Goal: Transaction & Acquisition: Purchase product/service

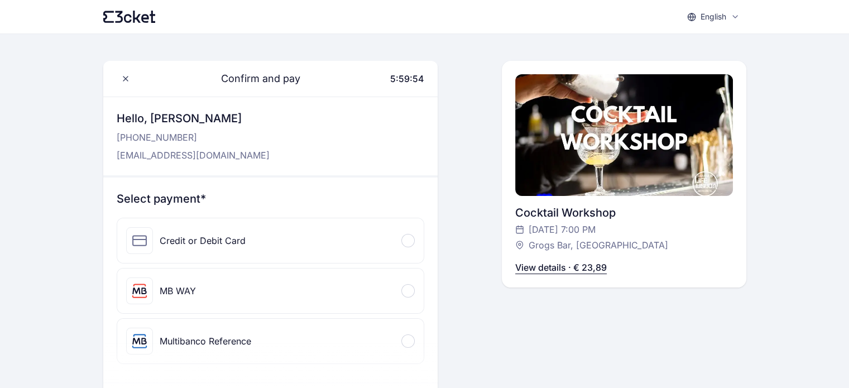
scroll to position [38, 0]
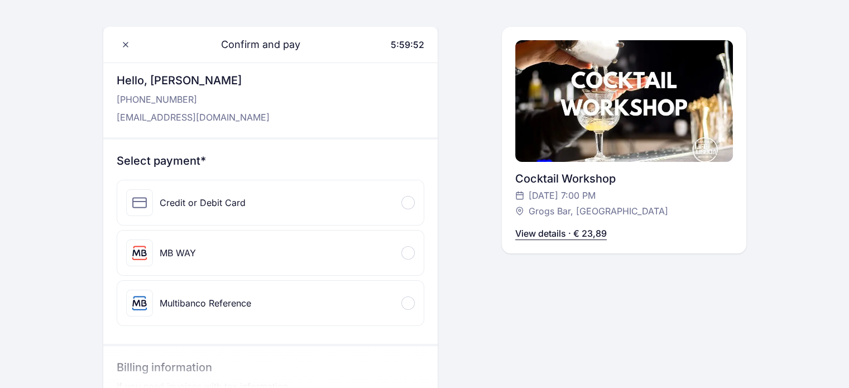
click at [404, 202] on div at bounding box center [407, 202] width 13 height 13
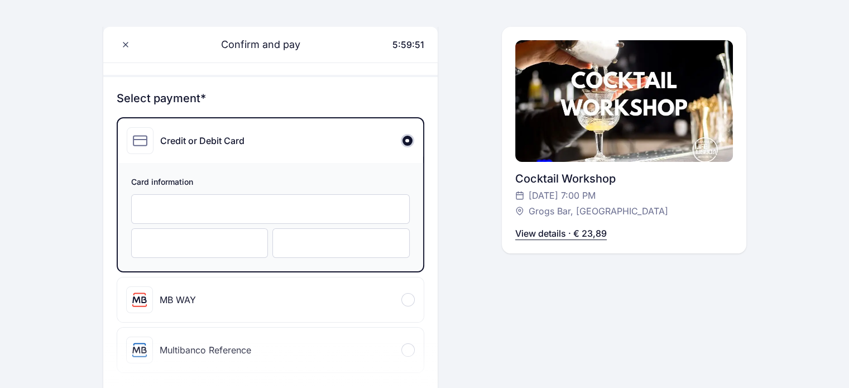
scroll to position [106, 0]
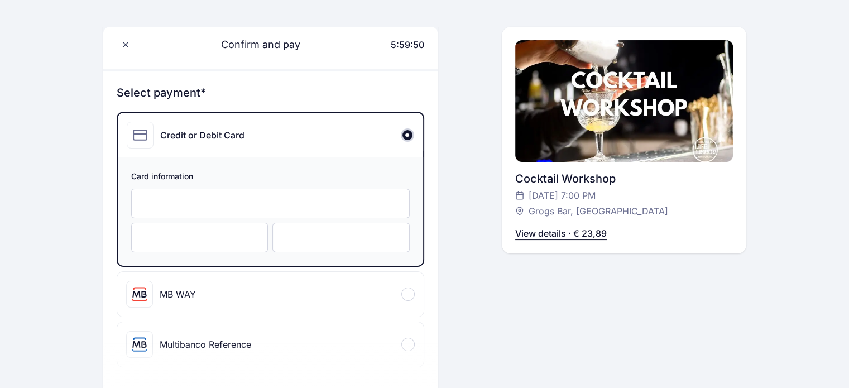
click at [367, 192] on div at bounding box center [270, 204] width 279 height 30
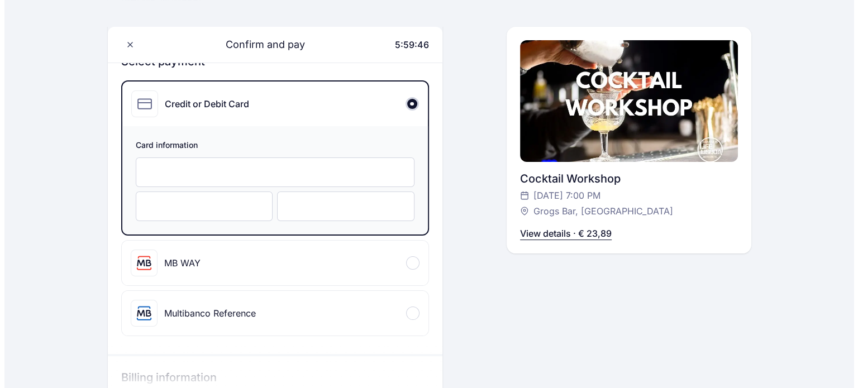
scroll to position [145, 0]
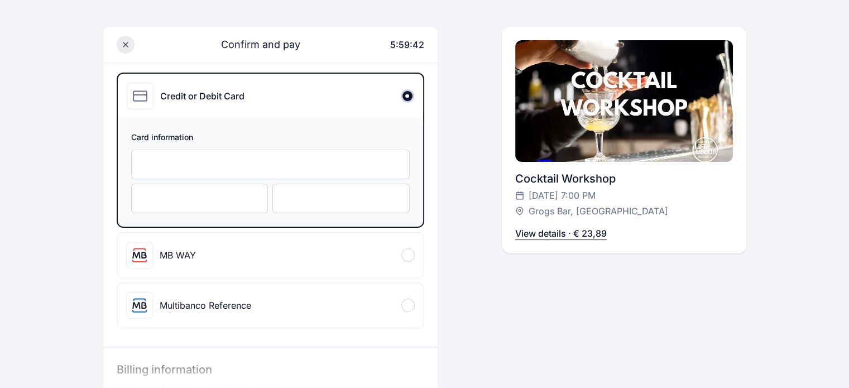
click at [122, 40] on span at bounding box center [126, 45] width 18 height 18
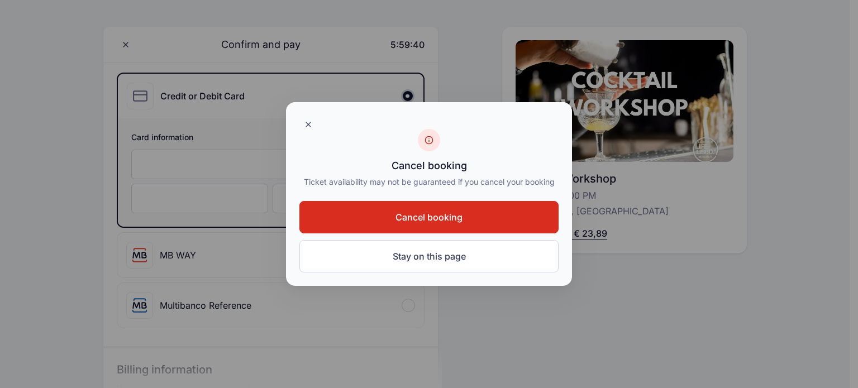
click at [404, 218] on span "Cancel booking" at bounding box center [428, 216] width 67 height 13
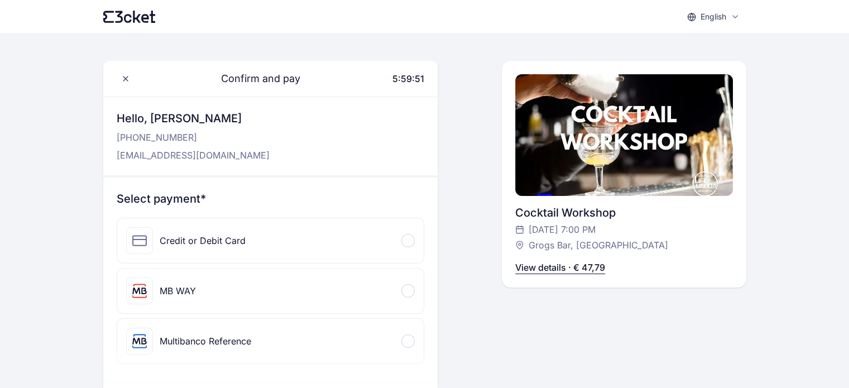
click at [299, 234] on div "Credit or Debit Card" at bounding box center [270, 240] width 307 height 45
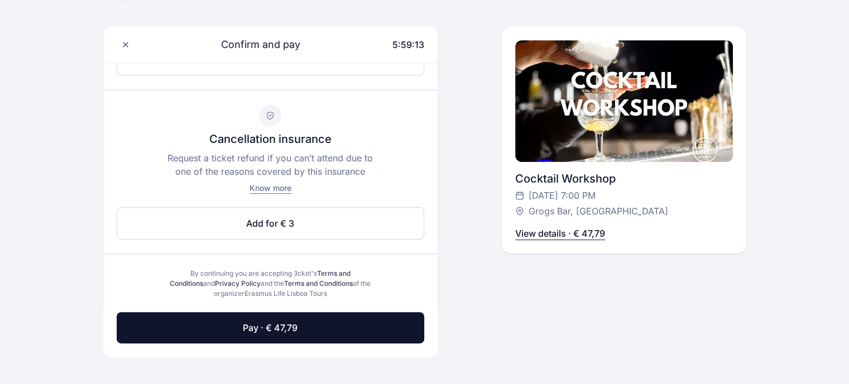
scroll to position [551, 0]
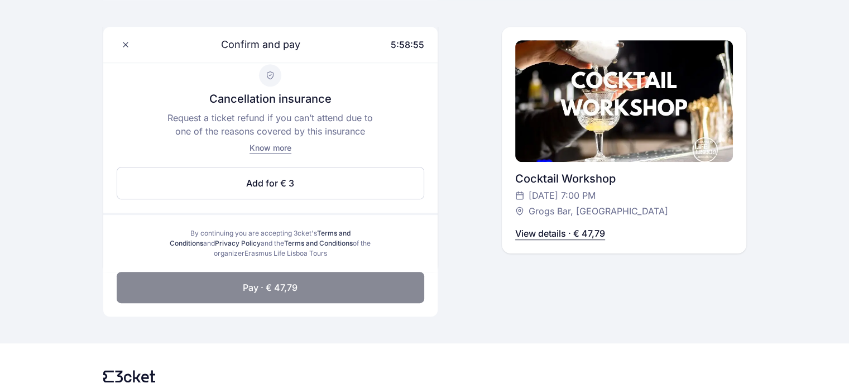
click at [326, 279] on button "Pay · € 47,79" at bounding box center [271, 287] width 308 height 31
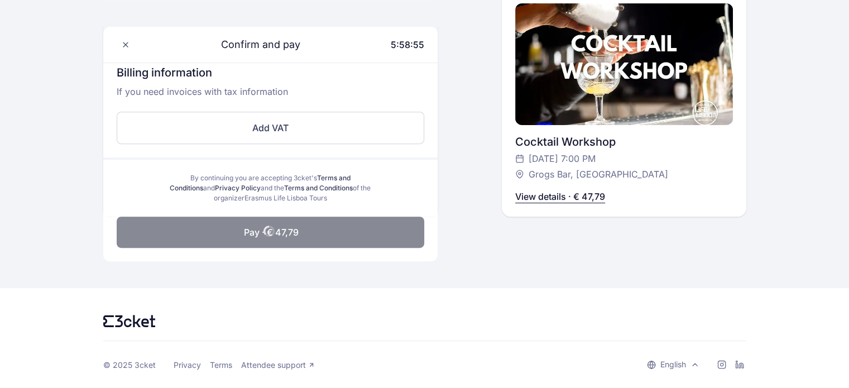
scroll to position [440, 0]
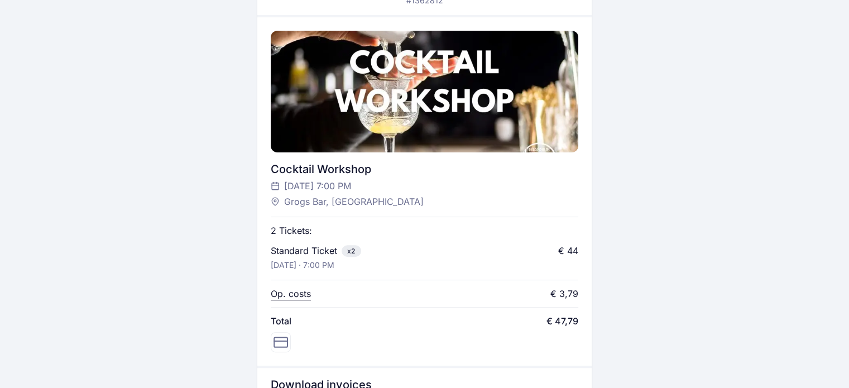
scroll to position [326, 0]
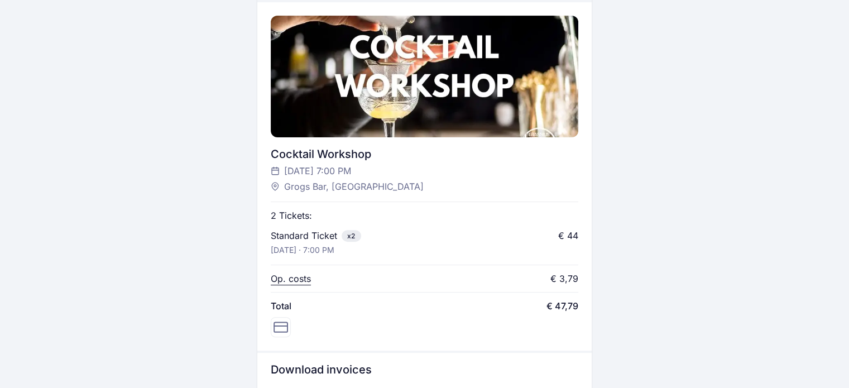
click at [272, 186] on icon at bounding box center [275, 186] width 9 height 13
drag, startPoint x: 286, startPoint y: 185, endPoint x: 325, endPoint y: 187, distance: 39.1
click at [325, 187] on span "Grogs Bar, [GEOGRAPHIC_DATA]" at bounding box center [354, 186] width 140 height 13
copy span "Grogs Bar"
